Goal: Transaction & Acquisition: Obtain resource

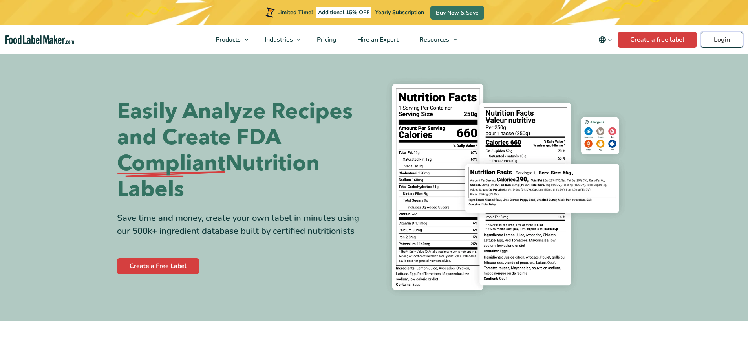
click at [715, 38] on link "Login" at bounding box center [722, 40] width 42 height 16
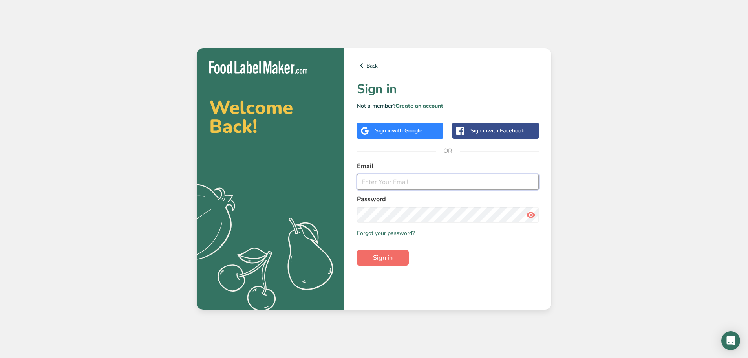
type input "[EMAIL_ADDRESS][DOMAIN_NAME]"
click at [388, 254] on span "Sign in" at bounding box center [383, 257] width 20 height 9
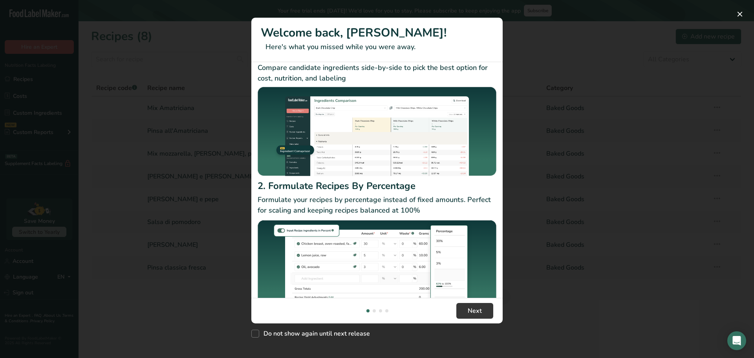
scroll to position [42, 0]
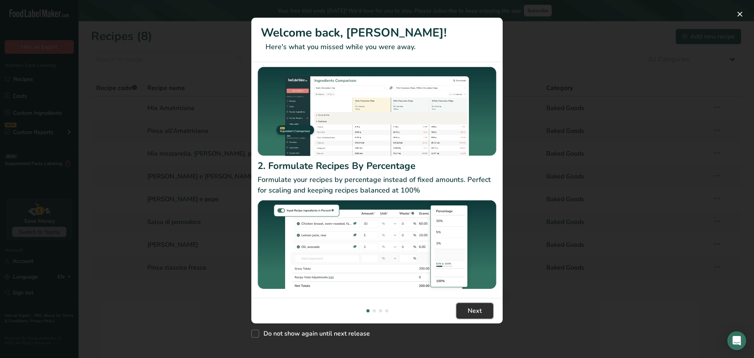
click at [483, 312] on button "Next" at bounding box center [474, 311] width 37 height 16
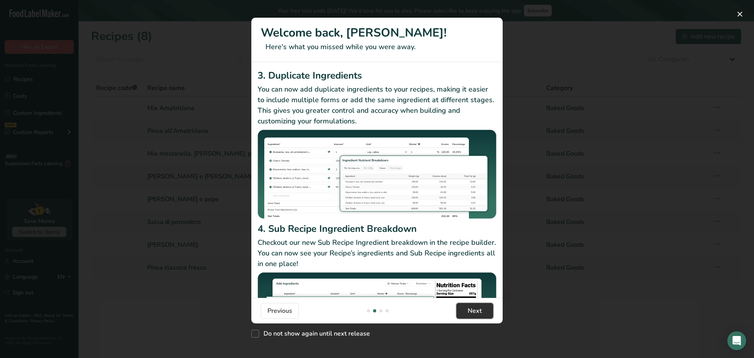
click at [482, 312] on button "Next" at bounding box center [474, 311] width 37 height 16
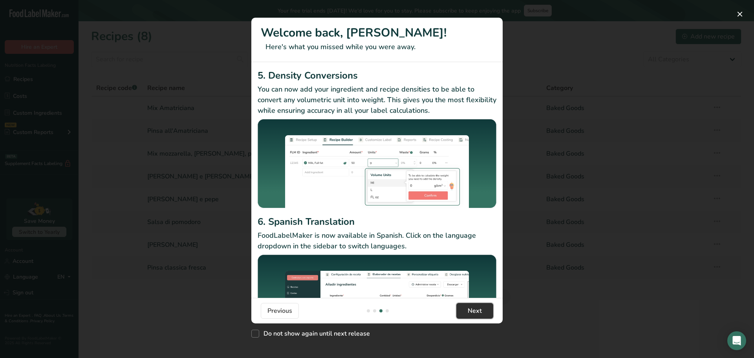
click at [474, 309] on span "Next" at bounding box center [475, 310] width 14 height 9
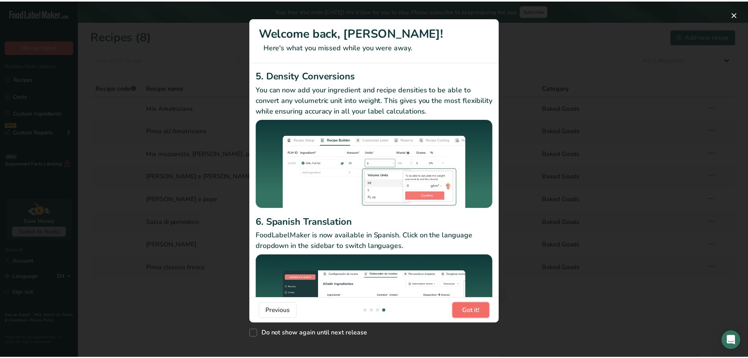
scroll to position [0, 754]
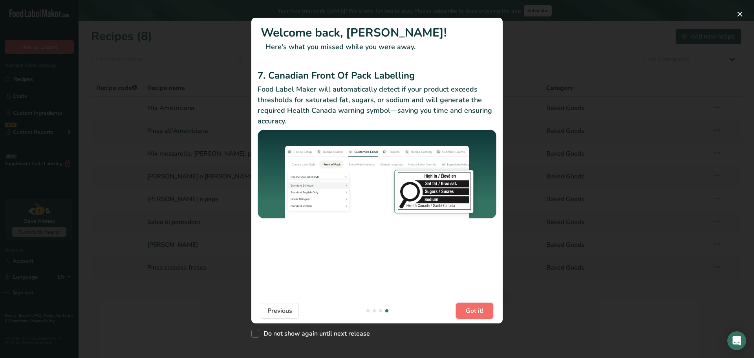
click at [474, 313] on span "Got it!" at bounding box center [475, 310] width 18 height 9
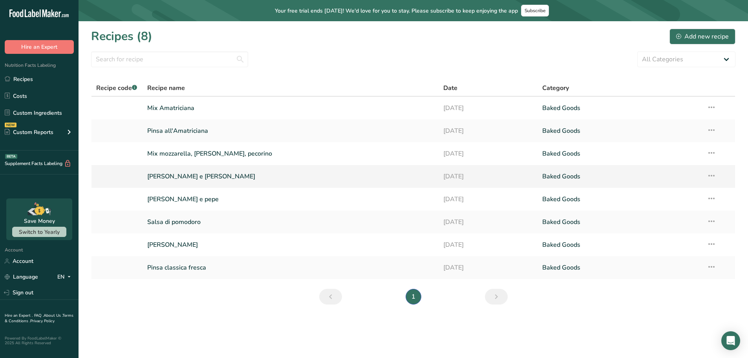
click at [183, 178] on link "[PERSON_NAME] e [PERSON_NAME]" at bounding box center [290, 176] width 287 height 16
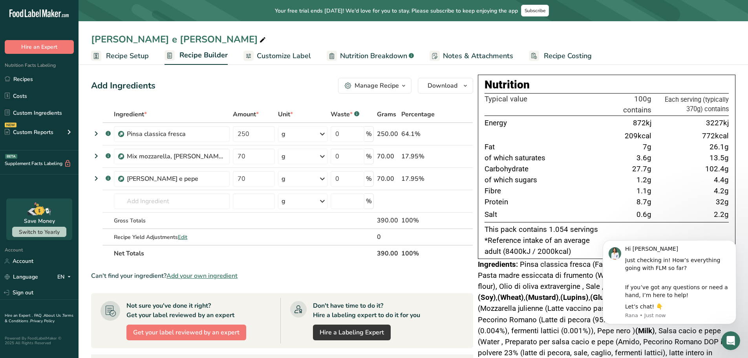
click at [279, 58] on span "Customize Label" at bounding box center [284, 56] width 54 height 11
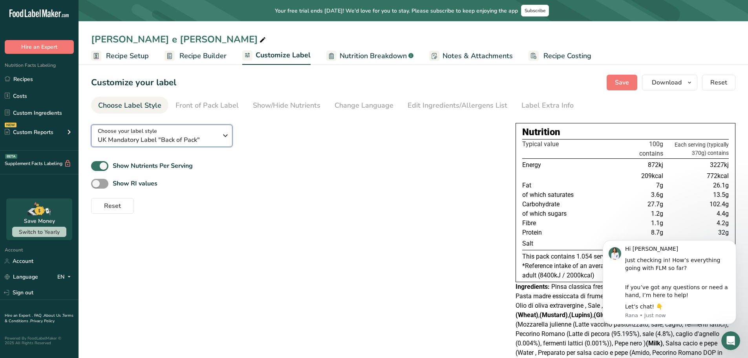
click at [208, 139] on span "UK Mandatory Label "Back of Pack"" at bounding box center [158, 139] width 120 height 9
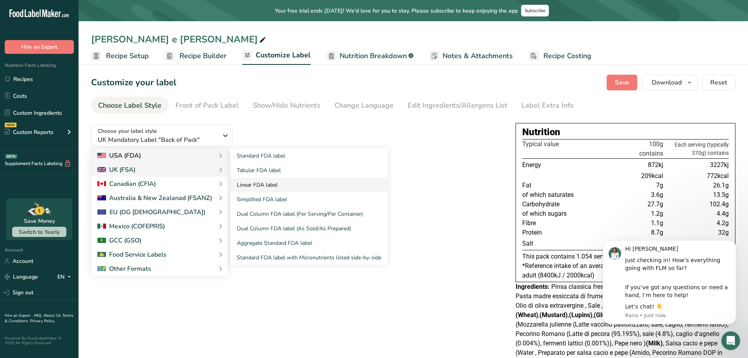
click at [260, 186] on link "Linear FDA label" at bounding box center [308, 184] width 157 height 15
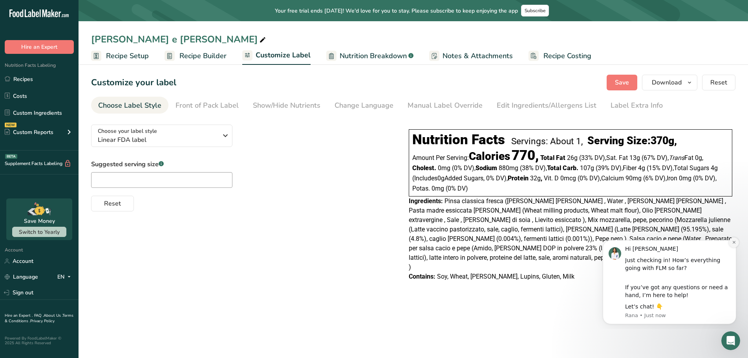
click at [735, 242] on icon "Dismiss notification" at bounding box center [734, 242] width 4 height 4
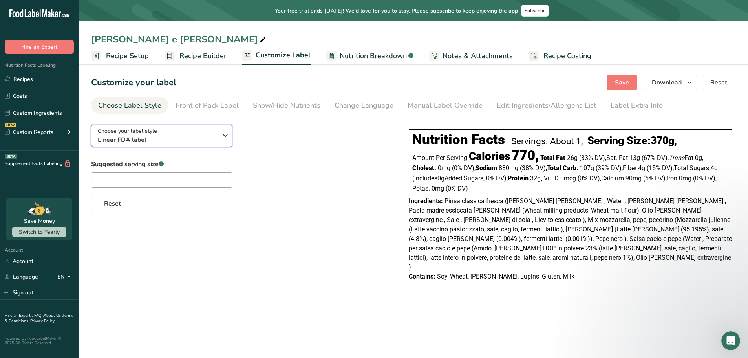
click at [223, 134] on icon "button" at bounding box center [225, 135] width 9 height 14
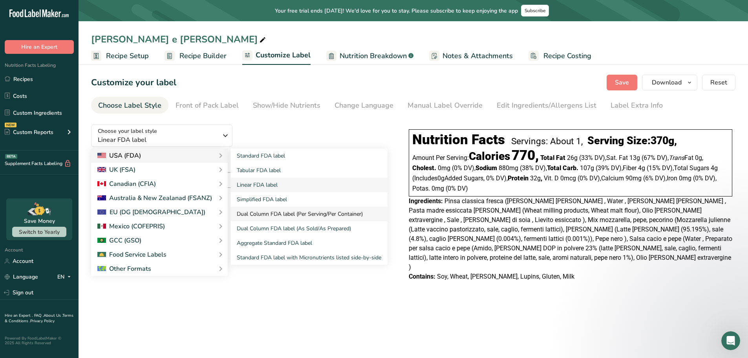
click at [281, 211] on link "Dual Column FDA label (Per Serving/Per Container)" at bounding box center [308, 214] width 157 height 15
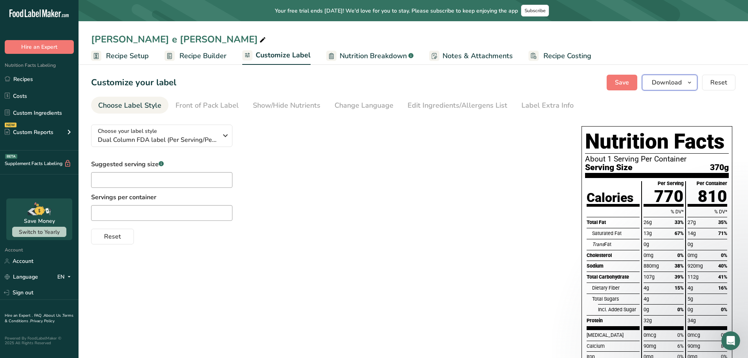
click at [687, 83] on icon "button" at bounding box center [689, 83] width 6 height 10
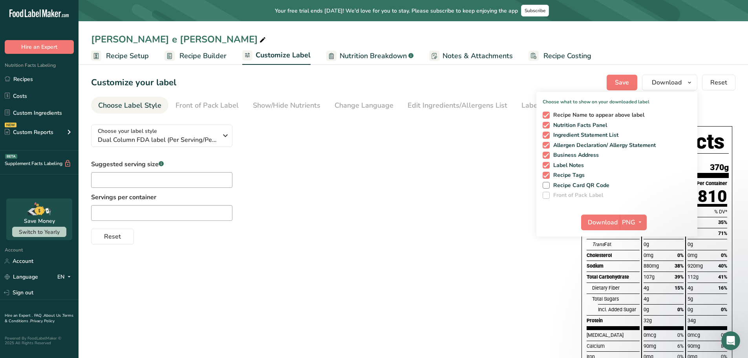
click at [546, 113] on span at bounding box center [546, 114] width 7 height 7
click at [546, 113] on input "Recipe Name to appear above label" at bounding box center [545, 114] width 5 height 5
checkbox input "false"
click at [547, 134] on span at bounding box center [546, 135] width 7 height 7
click at [547, 134] on input "Ingredient Statement List" at bounding box center [545, 134] width 5 height 5
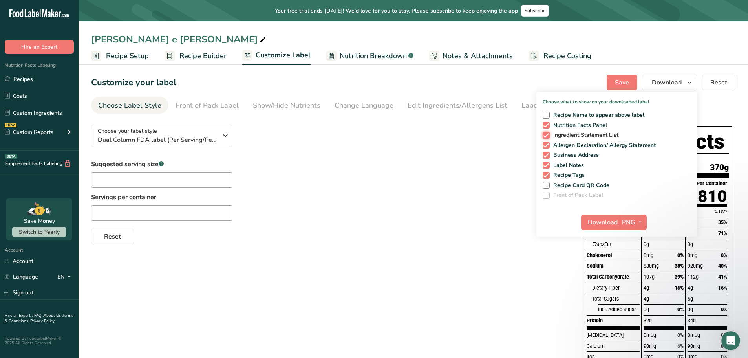
checkbox input "false"
click at [547, 145] on span at bounding box center [546, 145] width 7 height 7
click at [547, 145] on input "Allergen Declaration/ Allergy Statement" at bounding box center [545, 145] width 5 height 5
checkbox input "false"
click at [547, 153] on span at bounding box center [546, 155] width 7 height 7
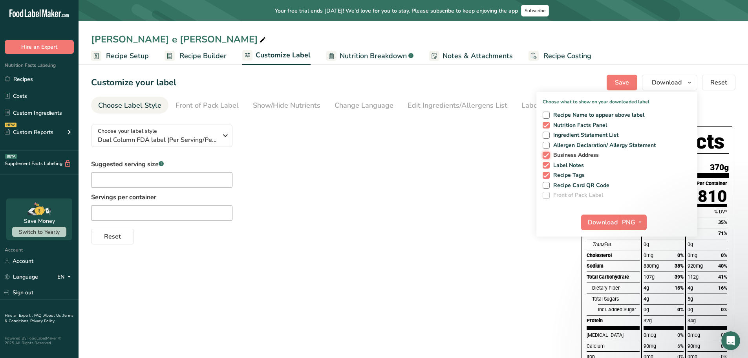
click at [547, 153] on input "Business Address" at bounding box center [545, 154] width 5 height 5
checkbox input "false"
click at [548, 162] on span at bounding box center [546, 165] width 7 height 7
click at [548, 163] on input "Label Notes" at bounding box center [545, 165] width 5 height 5
checkbox input "false"
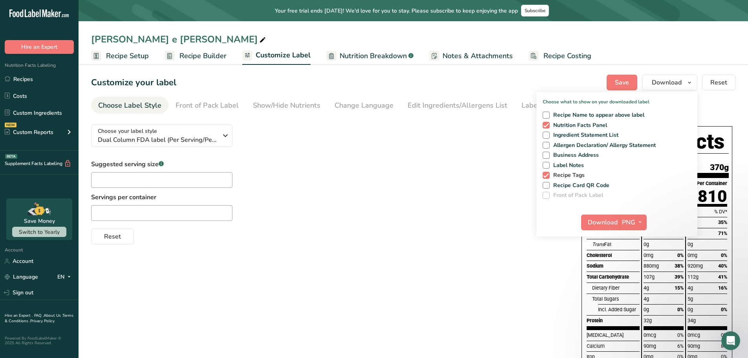
click at [546, 174] on span at bounding box center [546, 175] width 7 height 7
click at [546, 174] on input "Recipe Tags" at bounding box center [545, 174] width 5 height 5
checkbox input "false"
click at [603, 221] on span "Download" at bounding box center [603, 221] width 30 height 9
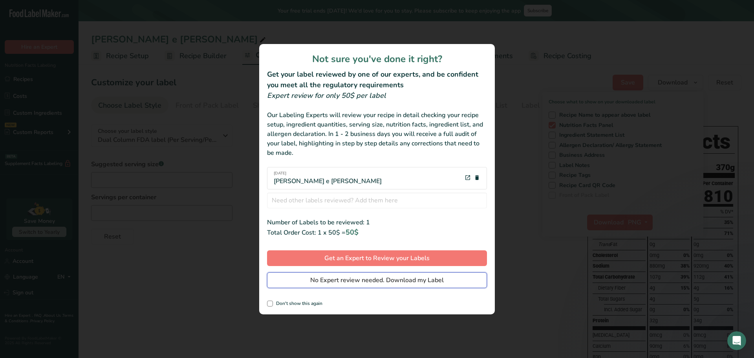
click at [326, 283] on span "No Expert review needed. Download my Label" at bounding box center [376, 279] width 133 height 9
